Goal: Transaction & Acquisition: Subscribe to service/newsletter

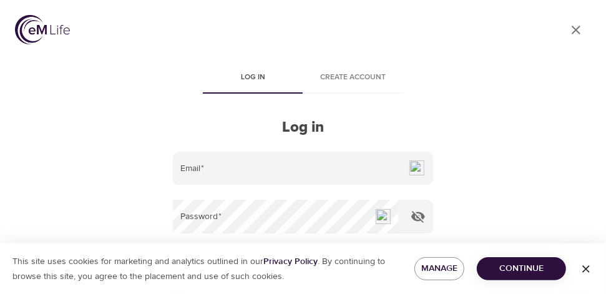
click at [519, 263] on span "Continue" at bounding box center [520, 269] width 69 height 16
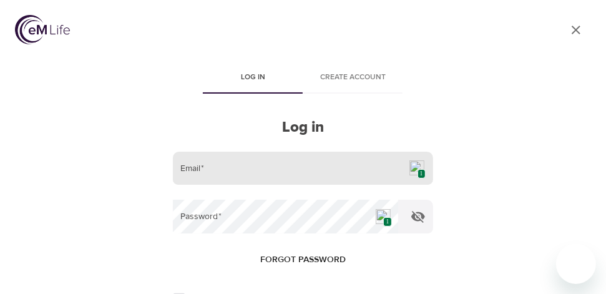
click at [420, 170] on span "1" at bounding box center [421, 173] width 8 height 9
type input "laura.ott19@gmail.com"
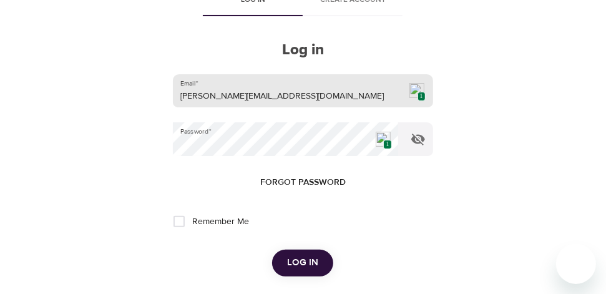
scroll to position [125, 0]
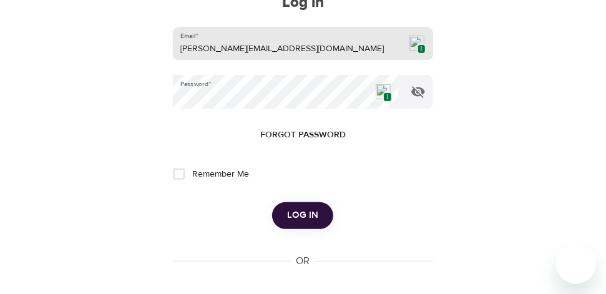
click at [199, 171] on span "Remember Me" at bounding box center [220, 174] width 57 height 13
click at [192, 171] on input "Remember Me" at bounding box center [179, 174] width 26 height 26
checkbox input "true"
click at [309, 220] on span "Log in" at bounding box center [302, 215] width 31 height 16
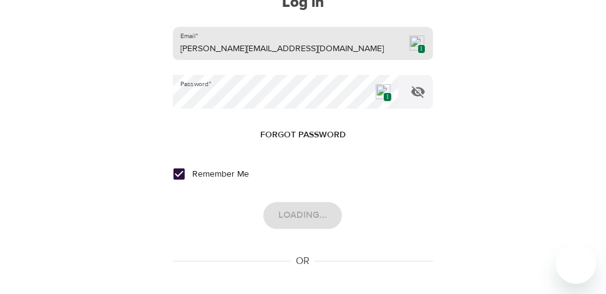
scroll to position [0, 0]
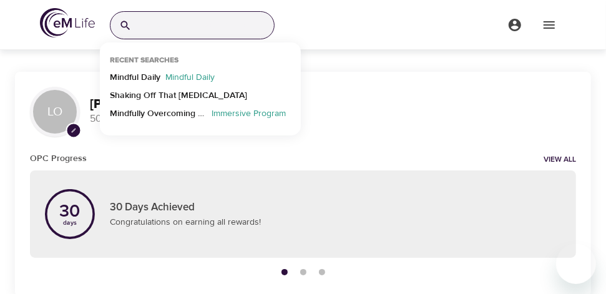
click at [165, 31] on input "search" at bounding box center [205, 25] width 137 height 27
click at [141, 77] on p "Mindful Daily" at bounding box center [135, 80] width 51 height 18
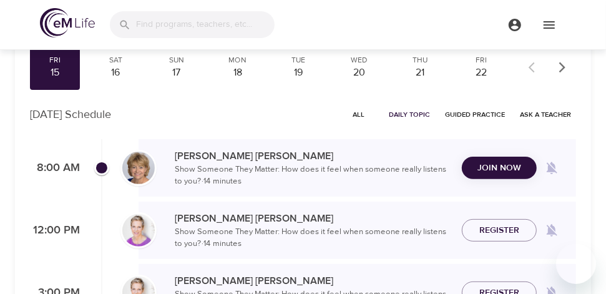
scroll to position [125, 0]
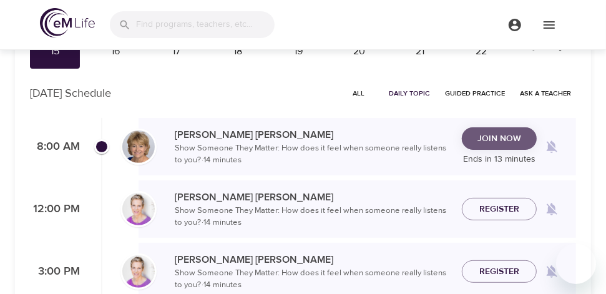
click at [490, 137] on span "Join Now" at bounding box center [499, 139] width 44 height 16
